Goal: Task Accomplishment & Management: Complete application form

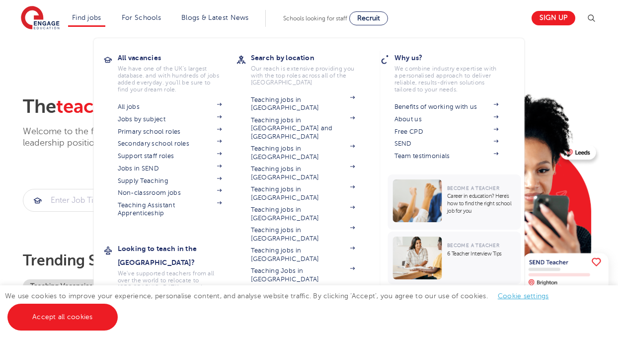
click at [87, 23] on li "Find jobs All vacancies We have one of the UK's largest database. and with hund…" at bounding box center [86, 18] width 37 height 17
click at [90, 18] on link "Find jobs" at bounding box center [86, 17] width 29 height 7
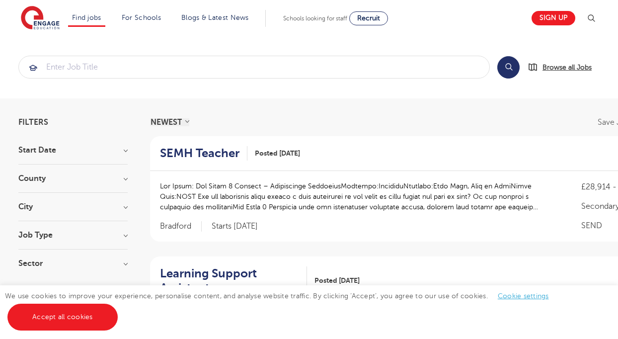
click at [546, 63] on span "Browse all Jobs" at bounding box center [567, 67] width 49 height 11
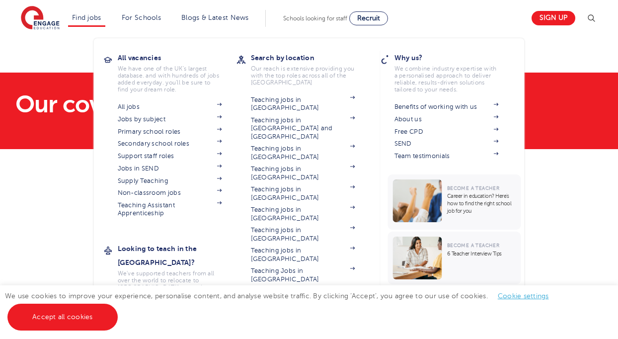
click at [91, 19] on link "Find jobs" at bounding box center [86, 17] width 29 height 7
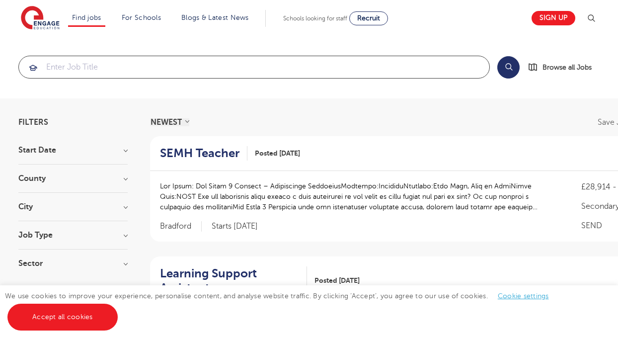
click at [264, 63] on input "search" at bounding box center [254, 67] width 471 height 22
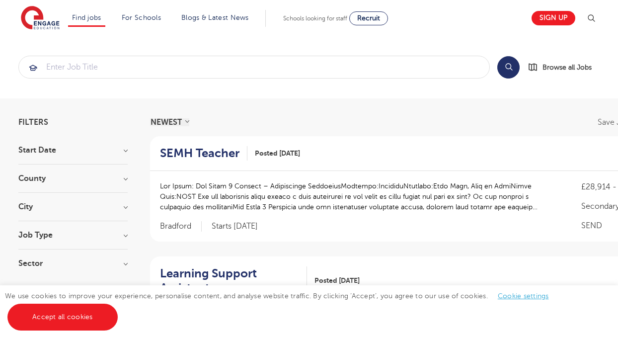
click at [507, 70] on button "Search" at bounding box center [509, 67] width 22 height 22
click at [83, 152] on h3 "Start Date" at bounding box center [72, 150] width 109 height 8
click at [52, 168] on span "September" at bounding box center [53, 170] width 40 height 9
click at [40, 168] on input "September 87" at bounding box center [36, 169] width 6 height 6
checkbox input "true"
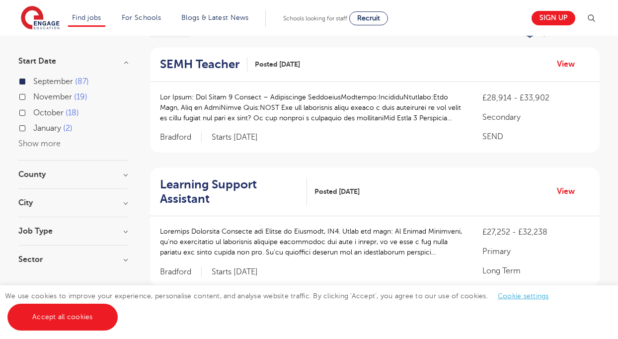
scroll to position [92, 0]
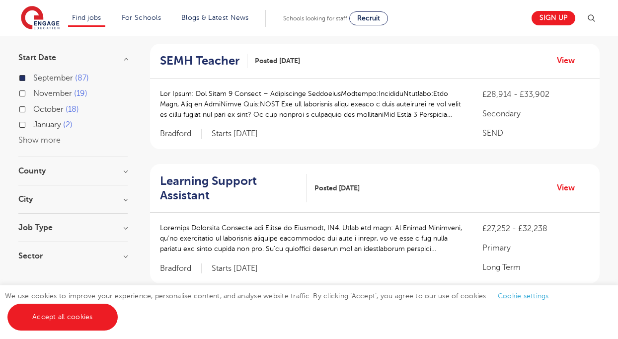
click at [75, 176] on div "County Leeds 24 Kirklees 11 West Sussex 10 East Sussex 9 Calderdale 6 Show more" at bounding box center [72, 176] width 109 height 18
click at [43, 169] on h3 "County" at bounding box center [72, 171] width 109 height 8
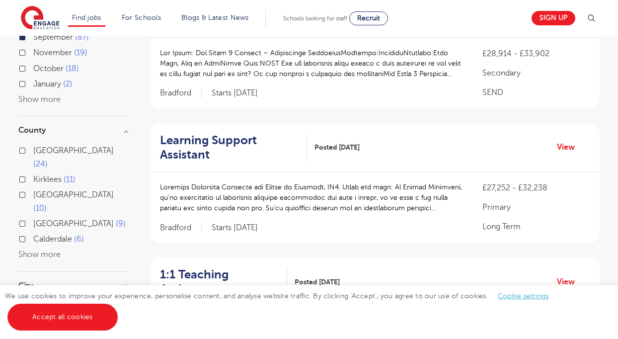
scroll to position [146, 0]
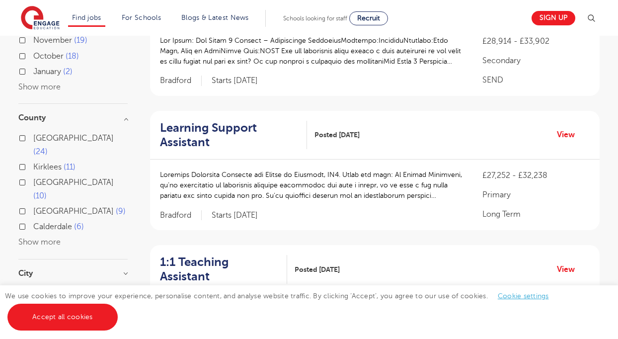
click at [33, 176] on label "West Sussex 10" at bounding box center [80, 189] width 94 height 26
click at [33, 178] on input "West Sussex 10" at bounding box center [36, 181] width 6 height 6
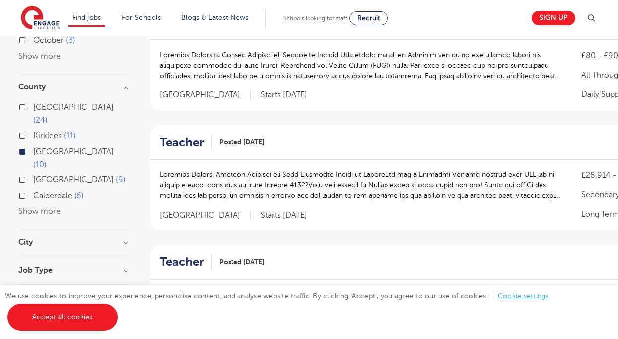
click at [32, 207] on button "Show more" at bounding box center [39, 211] width 42 height 9
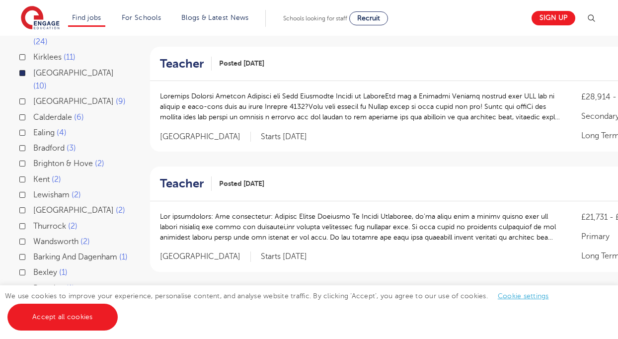
scroll to position [227, 0]
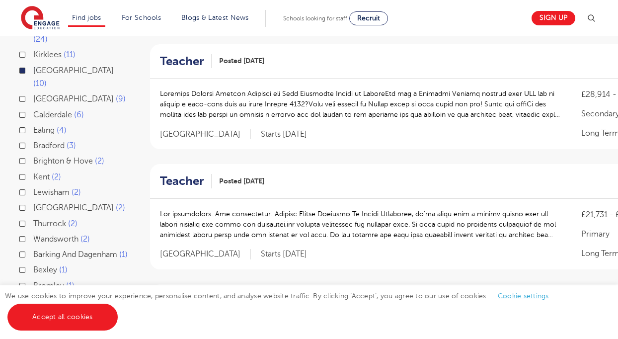
click at [33, 64] on label "West Sussex 10" at bounding box center [80, 77] width 94 height 26
click at [33, 66] on input "West Sussex 10" at bounding box center [36, 69] width 6 height 6
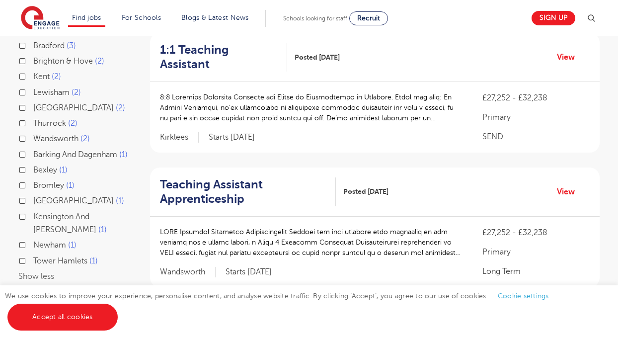
scroll to position [358, 0]
click at [33, 132] on label "Wandsworth 2" at bounding box center [61, 138] width 57 height 13
click at [33, 134] on input "Wandsworth 2" at bounding box center [36, 137] width 6 height 6
checkbox input "true"
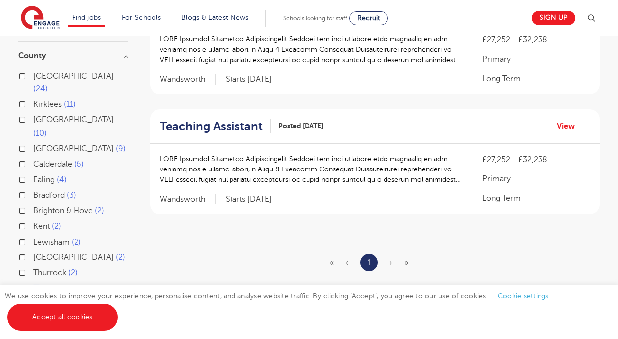
scroll to position [46, 0]
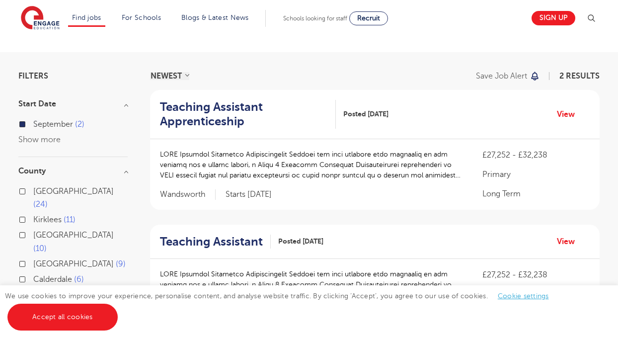
click at [216, 247] on h2 "Teaching Assistant" at bounding box center [211, 242] width 103 height 14
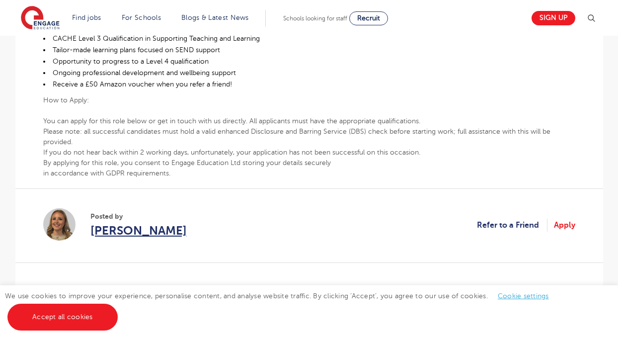
scroll to position [797, 0]
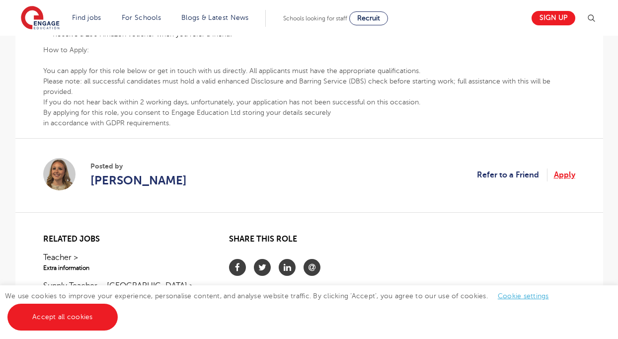
click at [570, 174] on link "Apply" at bounding box center [564, 175] width 21 height 13
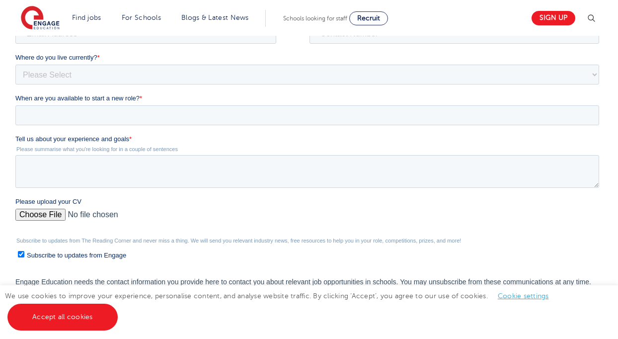
scroll to position [204, 0]
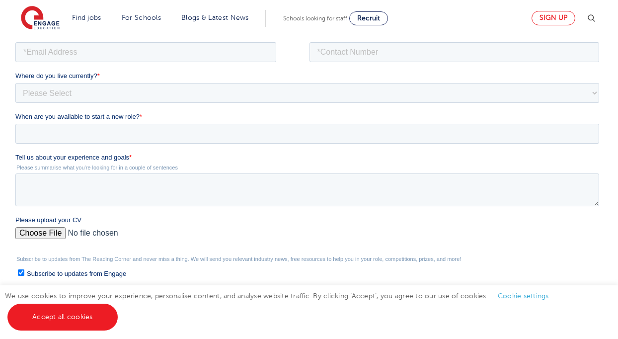
click at [548, 23] on link "Sign up" at bounding box center [554, 18] width 44 height 14
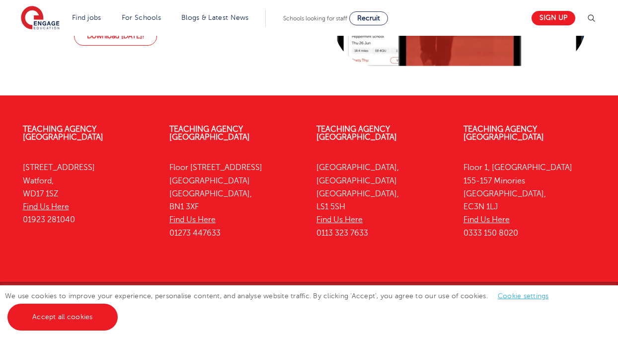
scroll to position [943, 0]
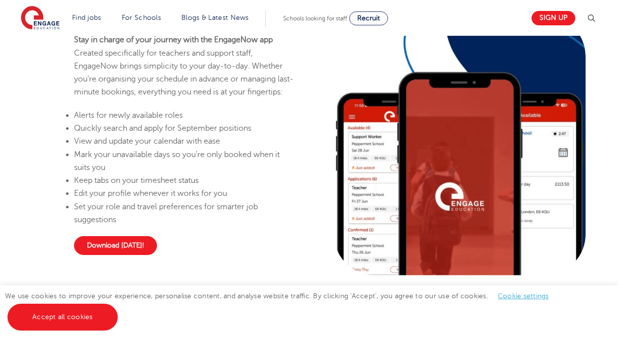
click at [124, 255] on link "Download today!" at bounding box center [115, 245] width 83 height 19
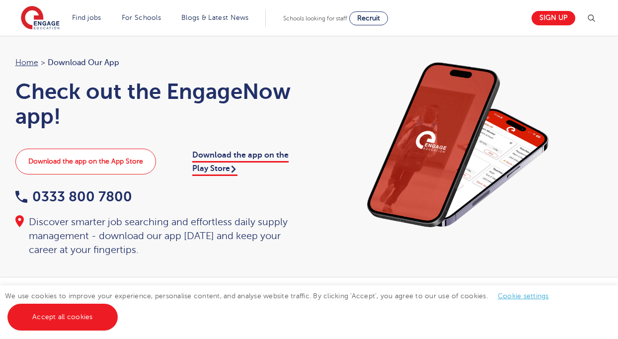
click at [136, 162] on link "Download the app on the App Store" at bounding box center [85, 162] width 141 height 26
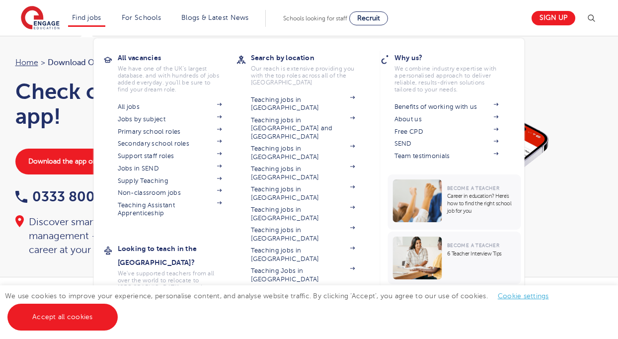
click at [96, 15] on link "Find jobs" at bounding box center [86, 17] width 29 height 7
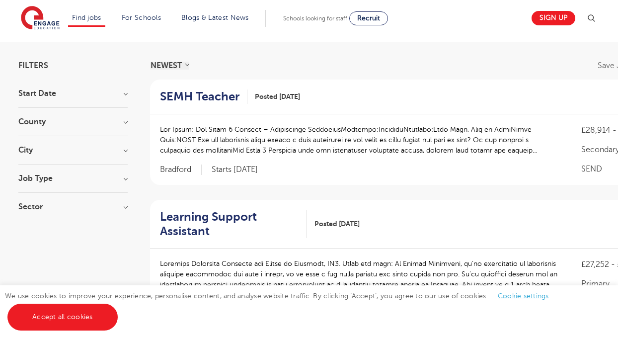
scroll to position [57, 0]
click at [78, 125] on h3 "County" at bounding box center [72, 122] width 109 height 8
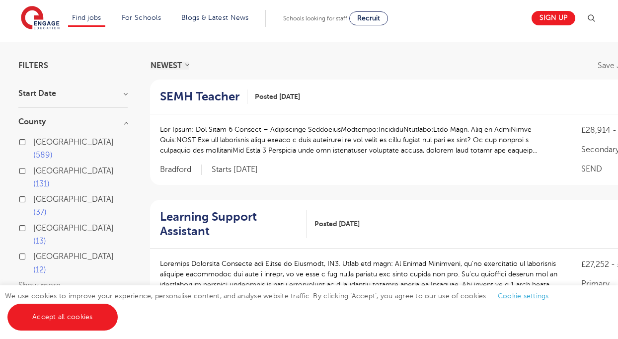
click at [52, 144] on span "[GEOGRAPHIC_DATA]" at bounding box center [73, 142] width 81 height 9
click at [40, 144] on input "[GEOGRAPHIC_DATA] 589" at bounding box center [36, 141] width 6 height 6
checkbox input "true"
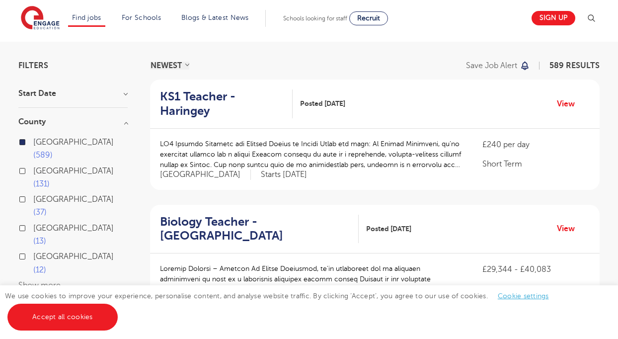
click at [59, 95] on h3 "Start Date" at bounding box center [72, 93] width 109 height 8
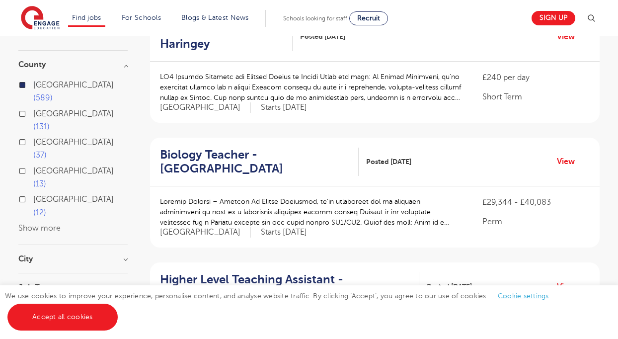
scroll to position [124, 0]
click at [48, 255] on h3 "City" at bounding box center [72, 259] width 109 height 8
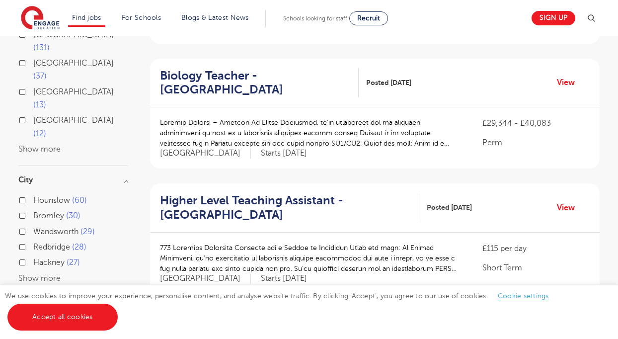
scroll to position [203, 0]
click at [52, 227] on span "Wandsworth" at bounding box center [55, 231] width 45 height 9
click at [40, 227] on input "Wandsworth 29" at bounding box center [36, 230] width 6 height 6
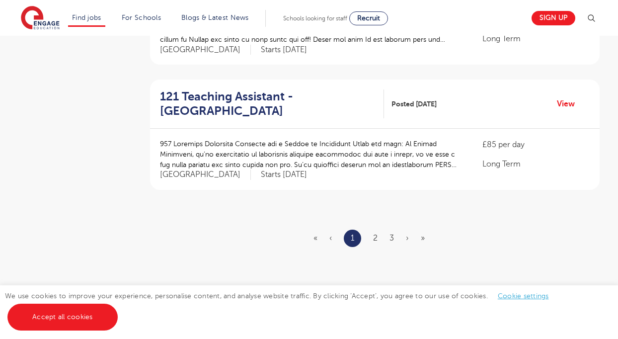
scroll to position [1184, 0]
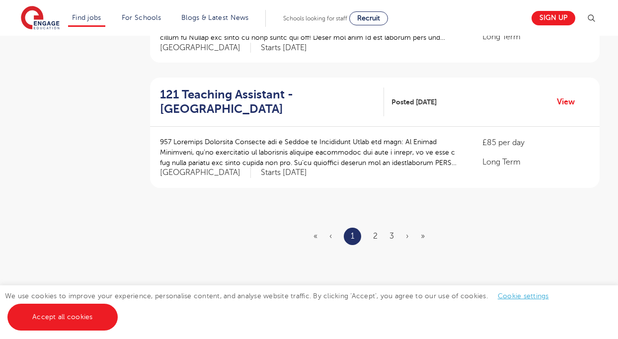
click at [372, 235] on ul "« ‹ 1 2 3 › »" at bounding box center [375, 236] width 123 height 17
click at [373, 234] on li "2" at bounding box center [375, 236] width 4 height 13
click at [375, 232] on link "2" at bounding box center [375, 236] width 4 height 9
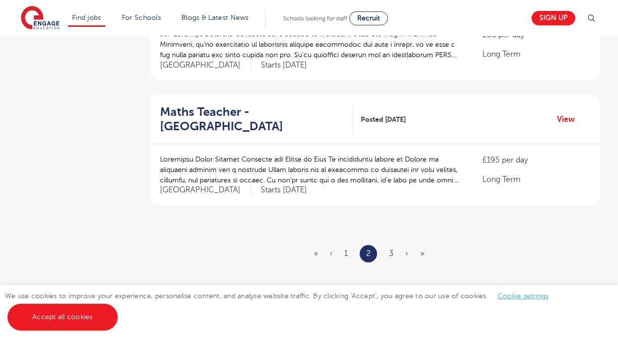
scroll to position [1171, 0]
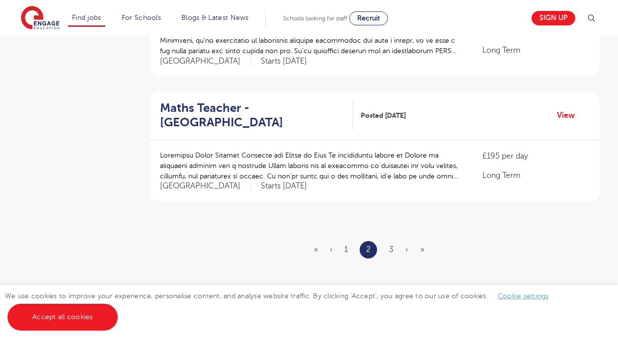
click at [391, 245] on link "3" at bounding box center [391, 249] width 4 height 9
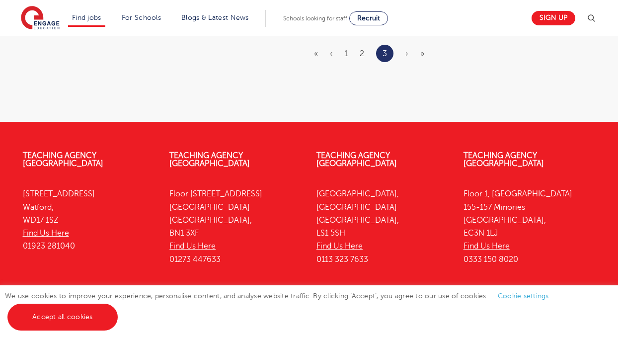
scroll to position [1245, 0]
